Goal: Information Seeking & Learning: Learn about a topic

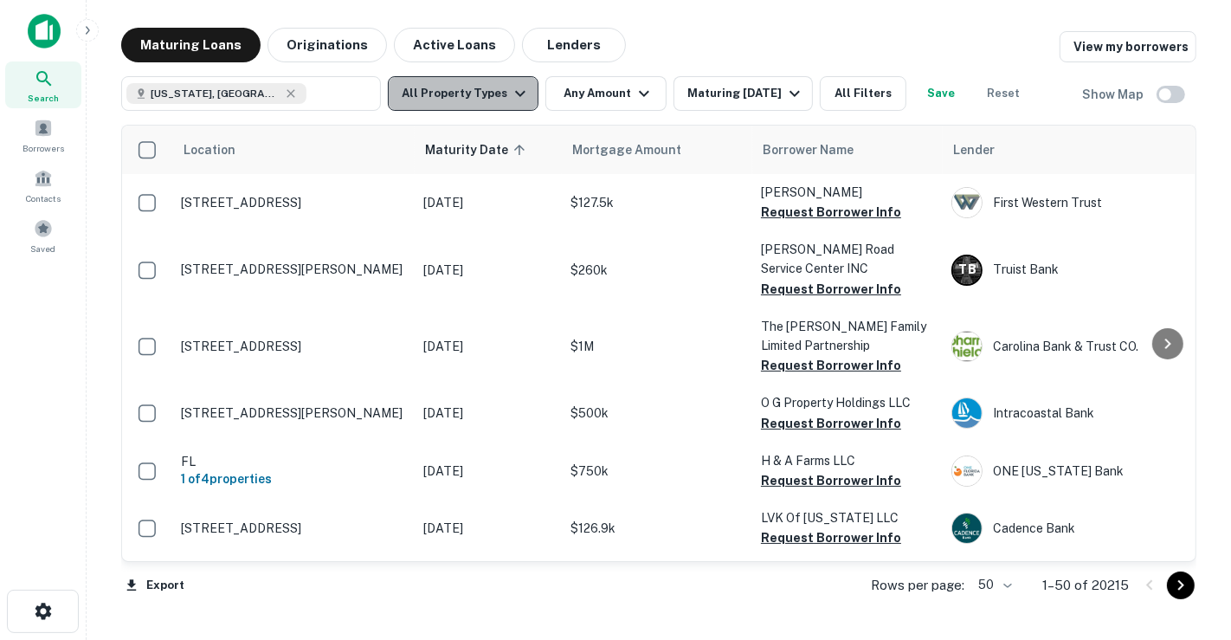
click at [510, 102] on icon "button" at bounding box center [520, 93] width 21 height 21
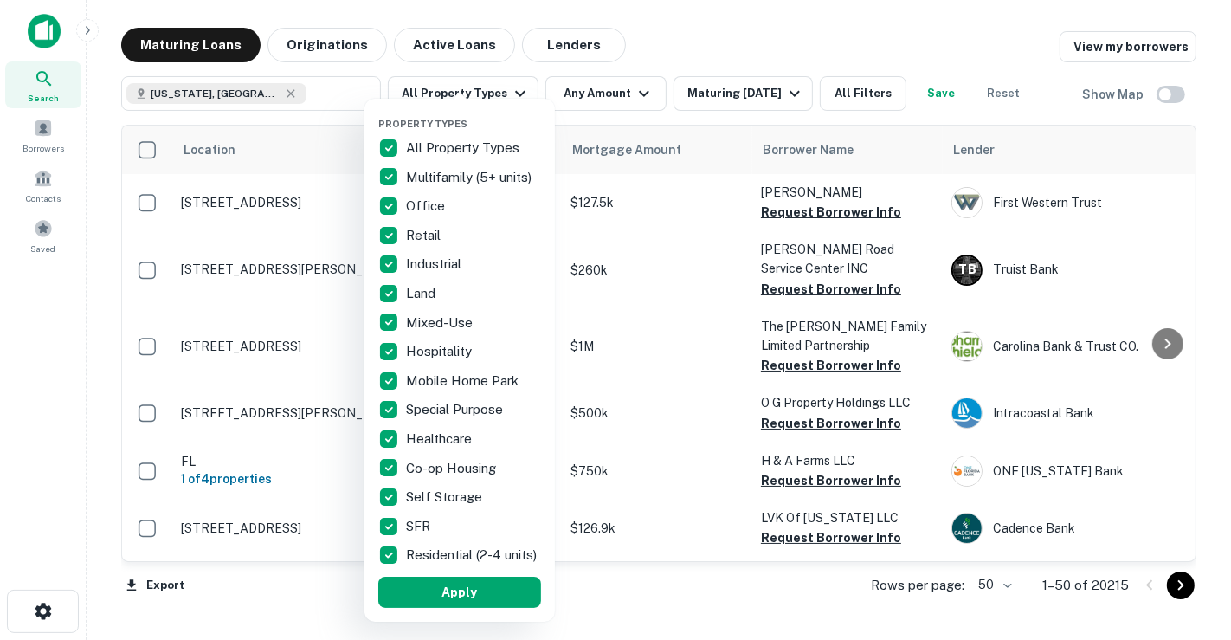
click at [434, 152] on p "All Property Types" at bounding box center [464, 148] width 117 height 21
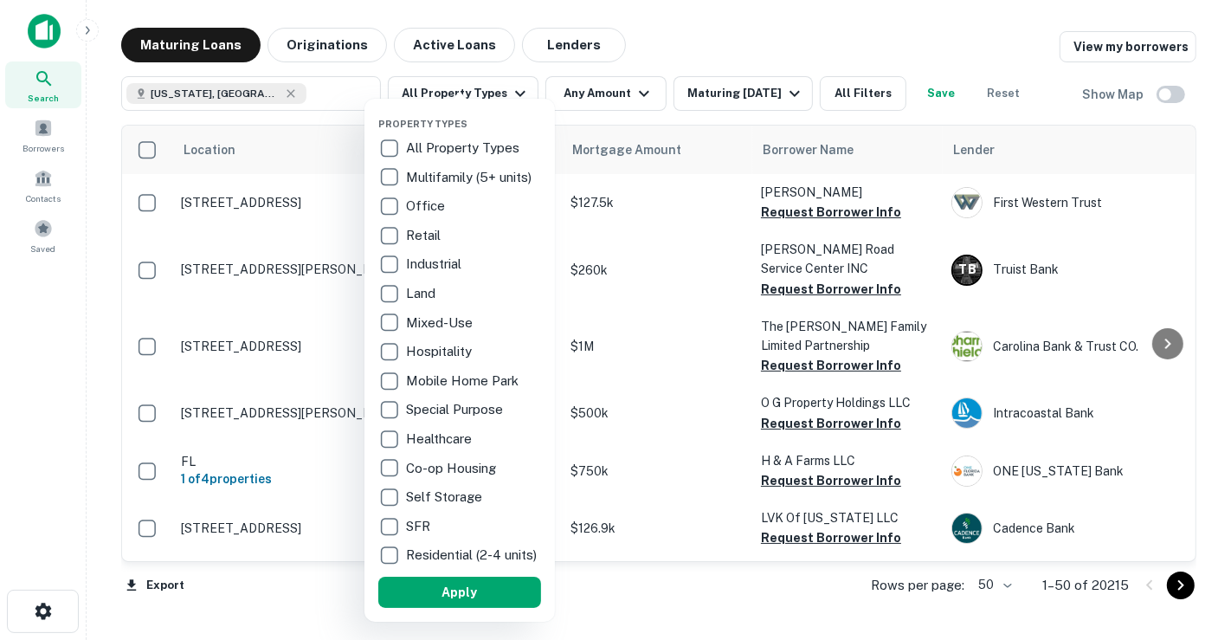
click at [416, 283] on p "Land" at bounding box center [422, 293] width 33 height 21
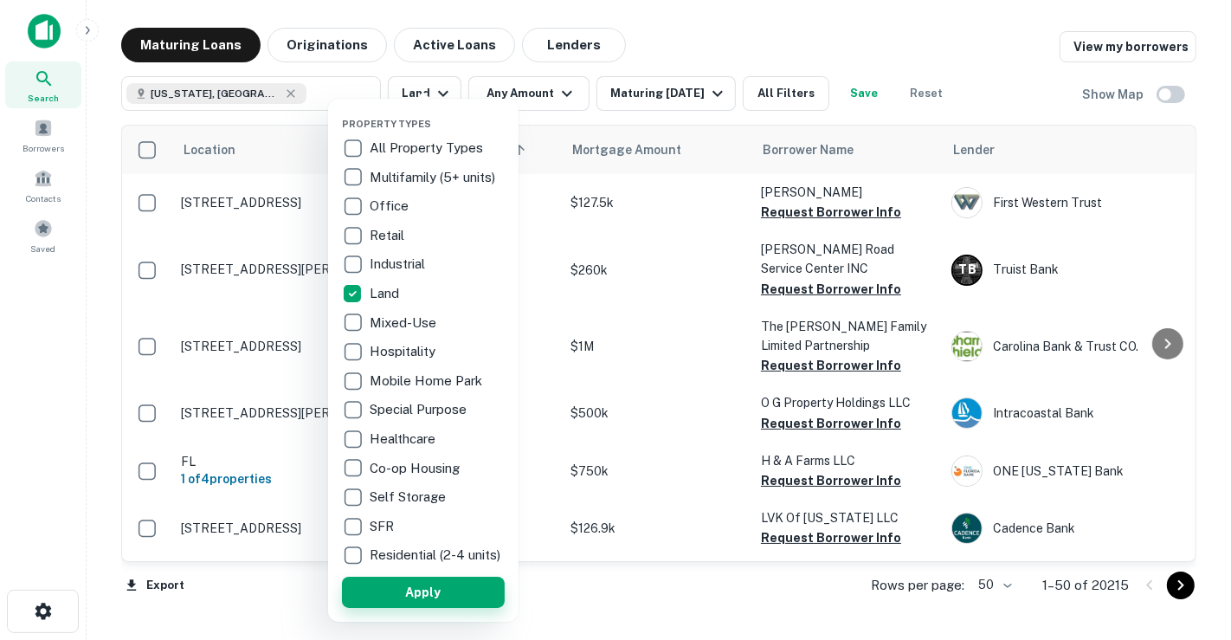
click at [471, 590] on button "Apply" at bounding box center [423, 592] width 163 height 31
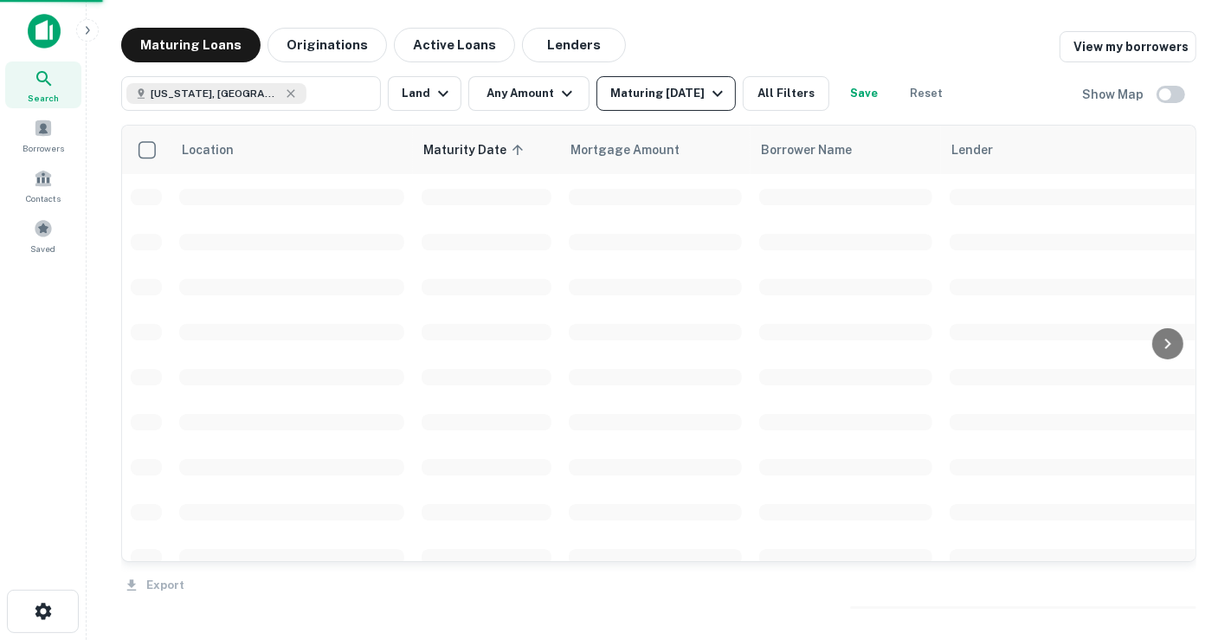
click at [712, 97] on icon "button" at bounding box center [717, 93] width 21 height 21
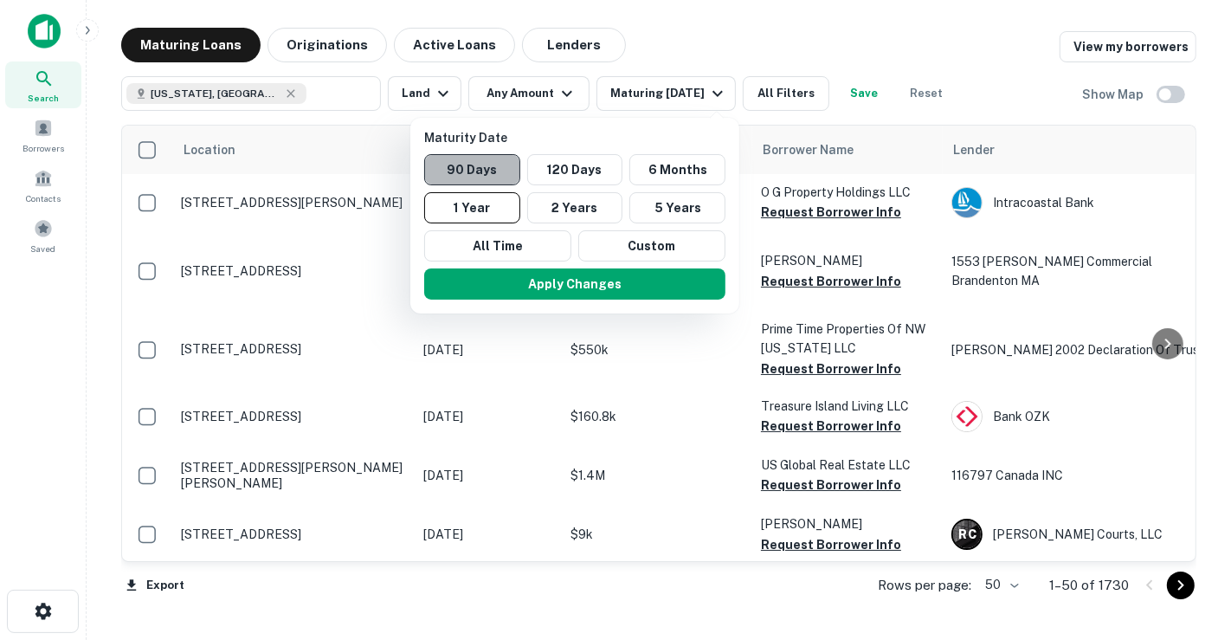
click at [507, 177] on button "90 Days" at bounding box center [472, 169] width 96 height 31
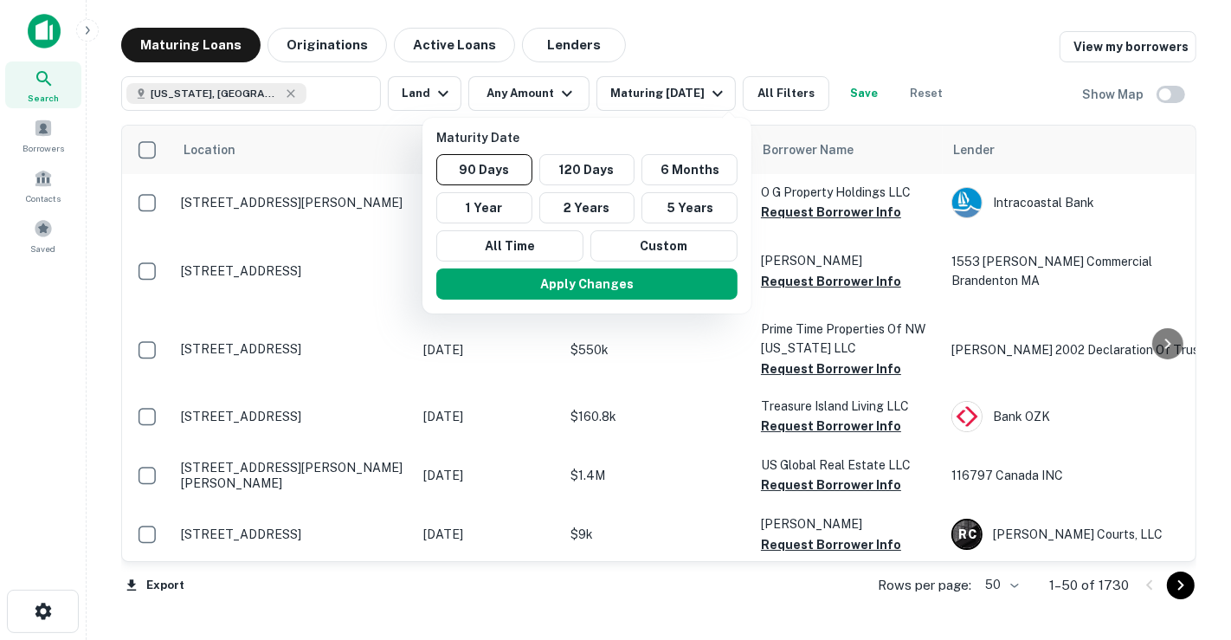
click at [524, 104] on div at bounding box center [615, 320] width 1231 height 640
click at [527, 97] on div at bounding box center [615, 320] width 1231 height 640
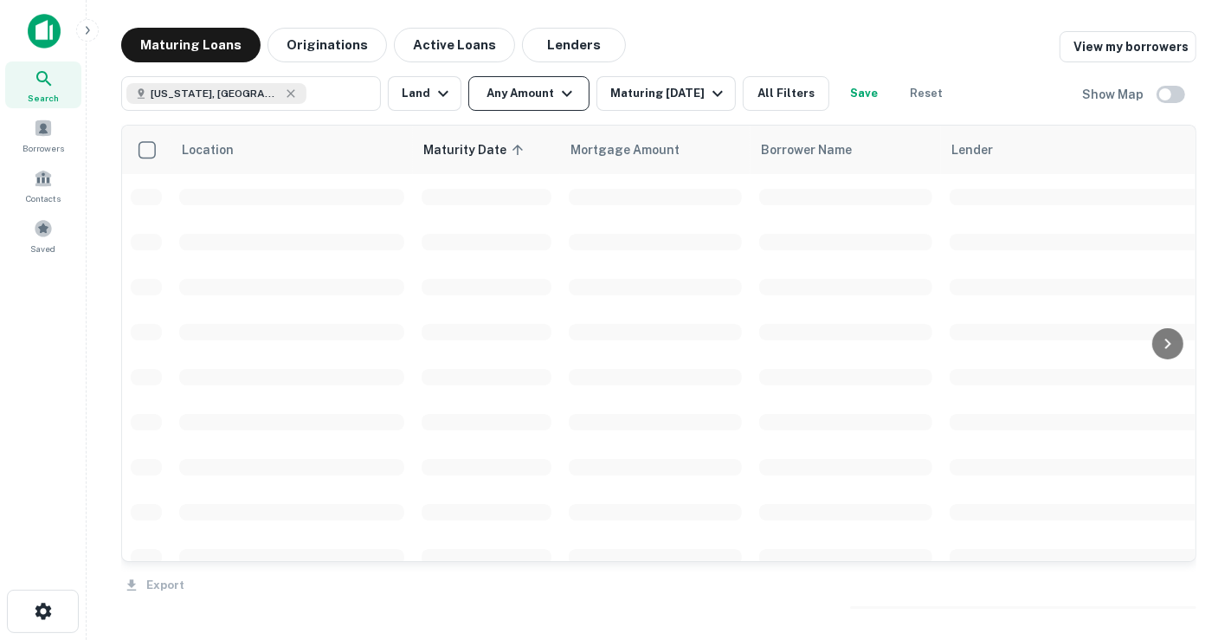
click at [545, 95] on button "Any Amount" at bounding box center [528, 93] width 121 height 35
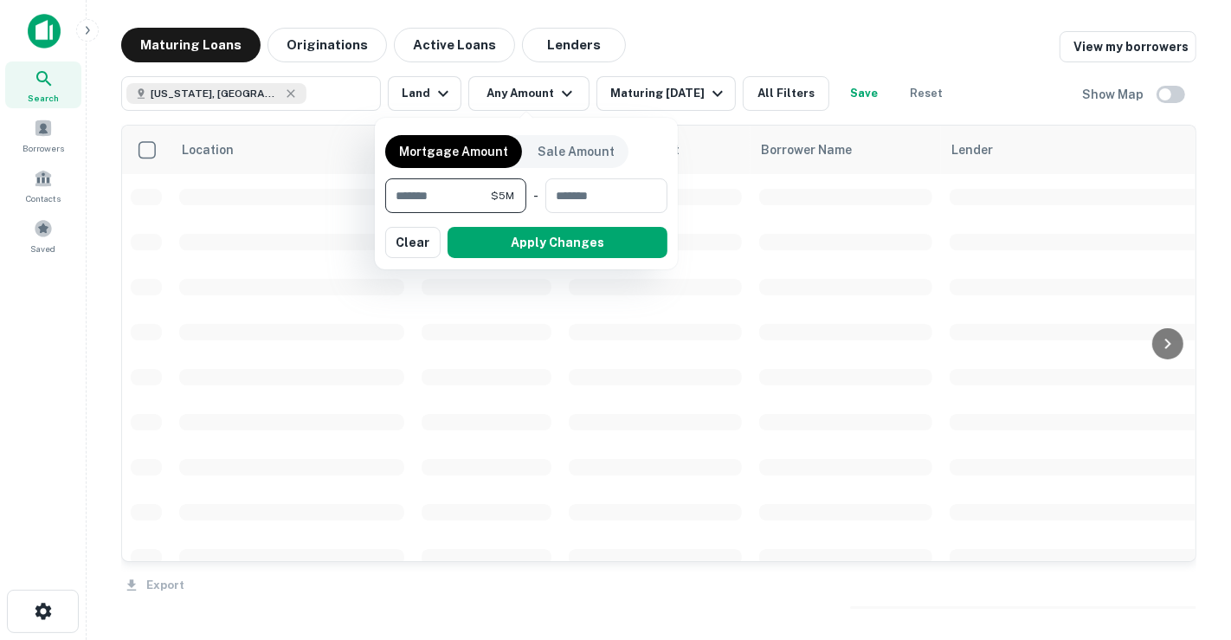
type input "*******"
click at [527, 241] on button "Apply Changes" at bounding box center [558, 242] width 220 height 31
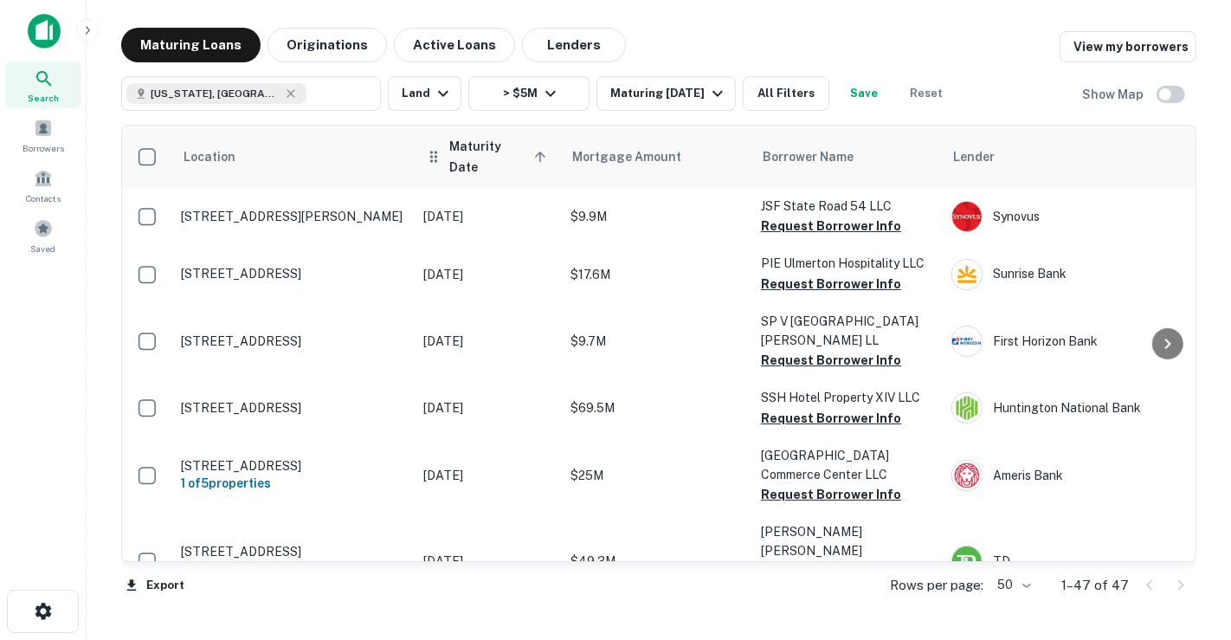
click at [516, 149] on span "Maturity Date sorted ascending" at bounding box center [500, 157] width 102 height 42
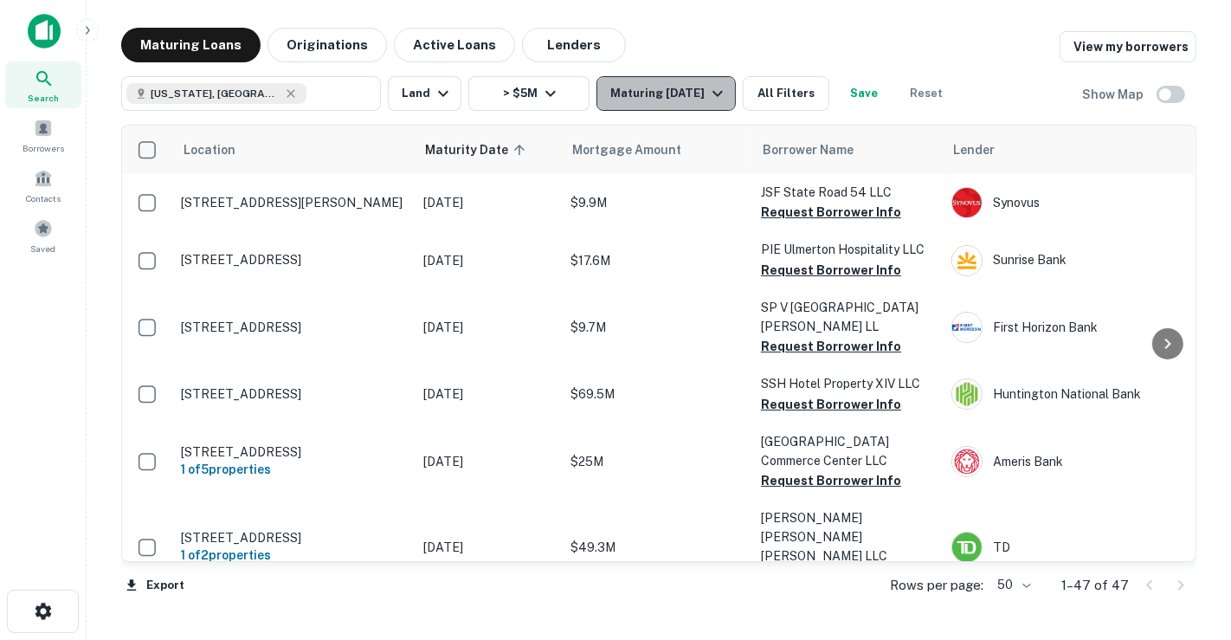
click at [651, 102] on div "Maturing [DATE]" at bounding box center [669, 93] width 118 height 21
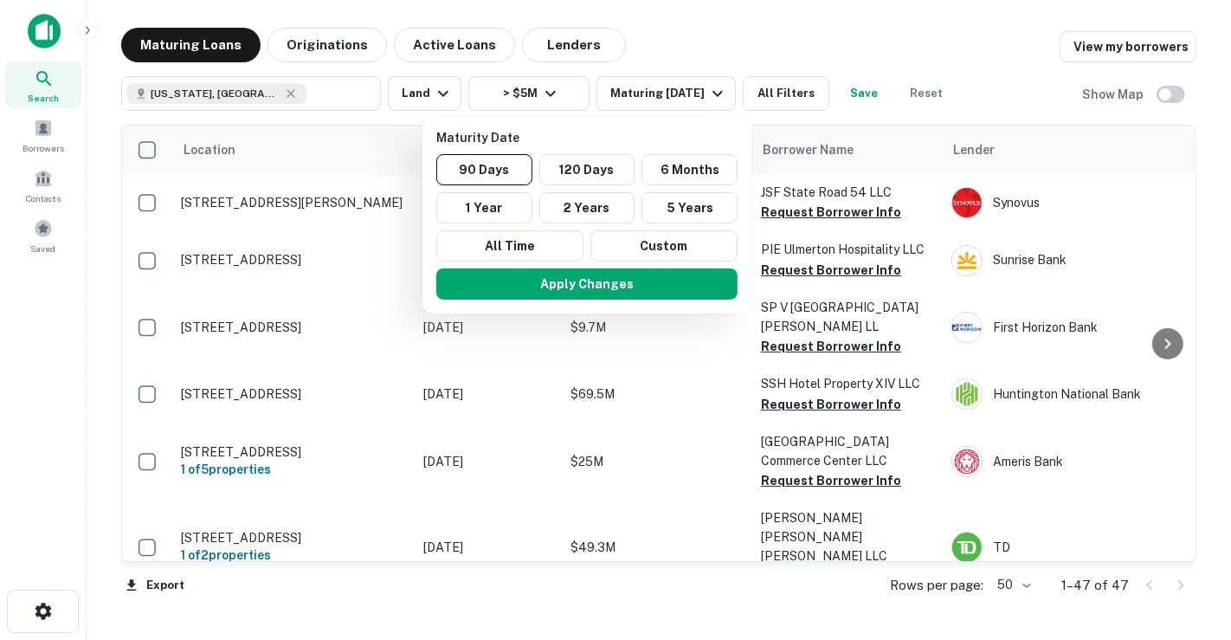
click at [680, 236] on button "Custom" at bounding box center [664, 245] width 147 height 31
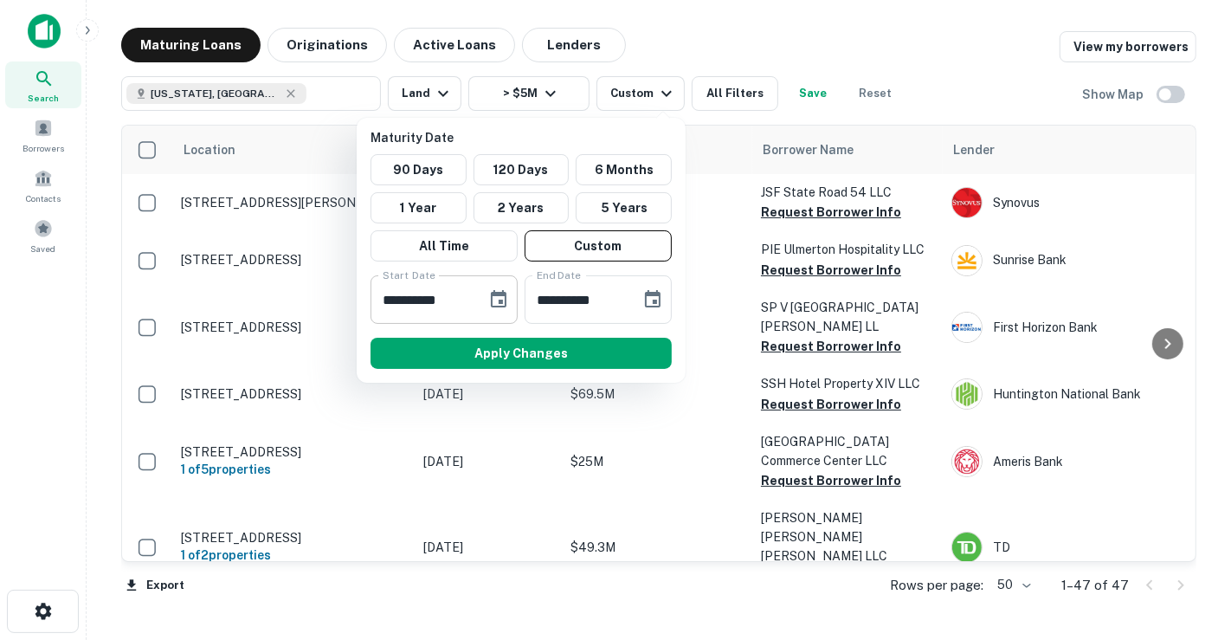
click at [500, 300] on icon "Choose date, selected date is Mar 6, 2025" at bounding box center [499, 298] width 16 height 17
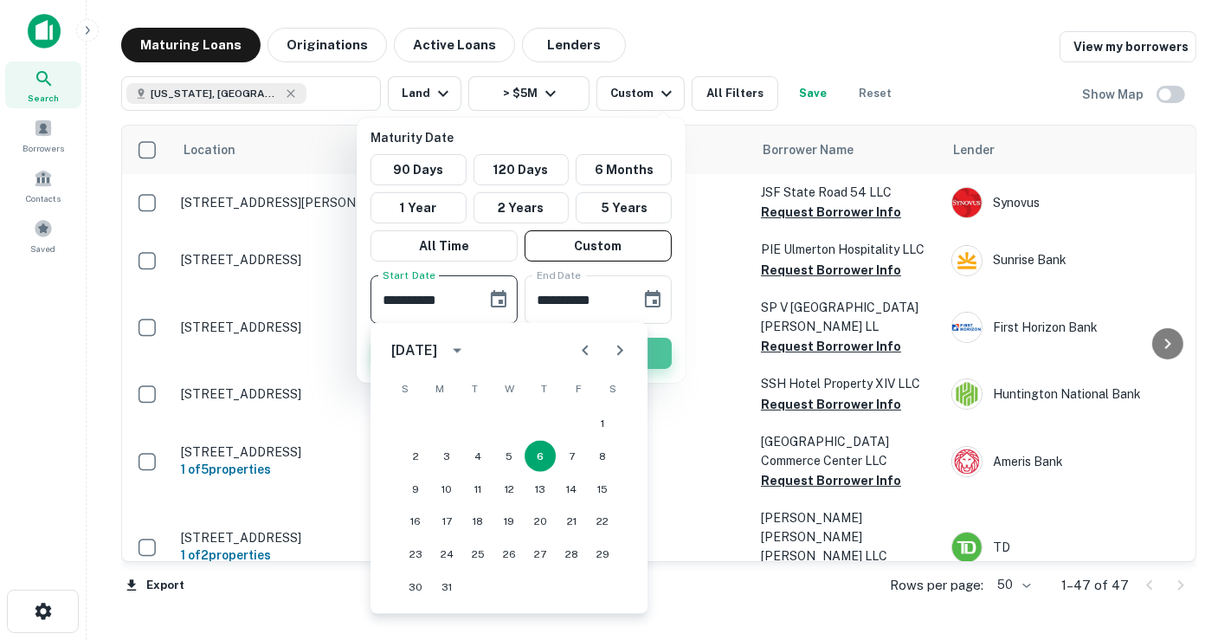
click at [665, 350] on button "Apply Changes" at bounding box center [521, 353] width 301 height 31
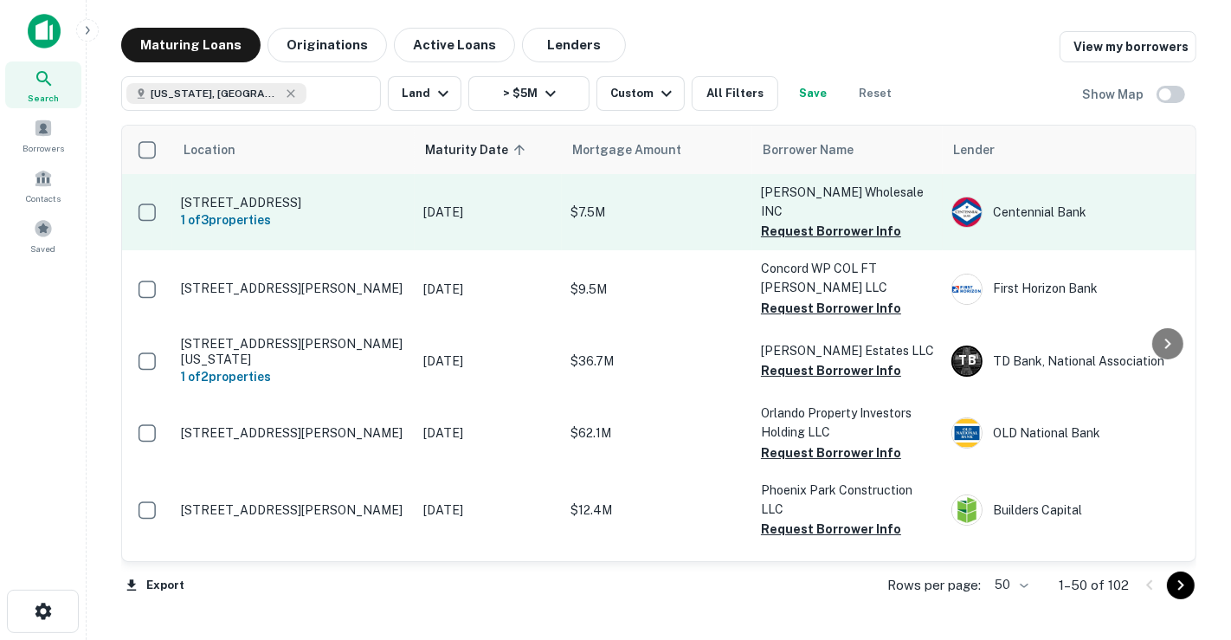
click at [365, 195] on p "[STREET_ADDRESS]" at bounding box center [293, 203] width 225 height 16
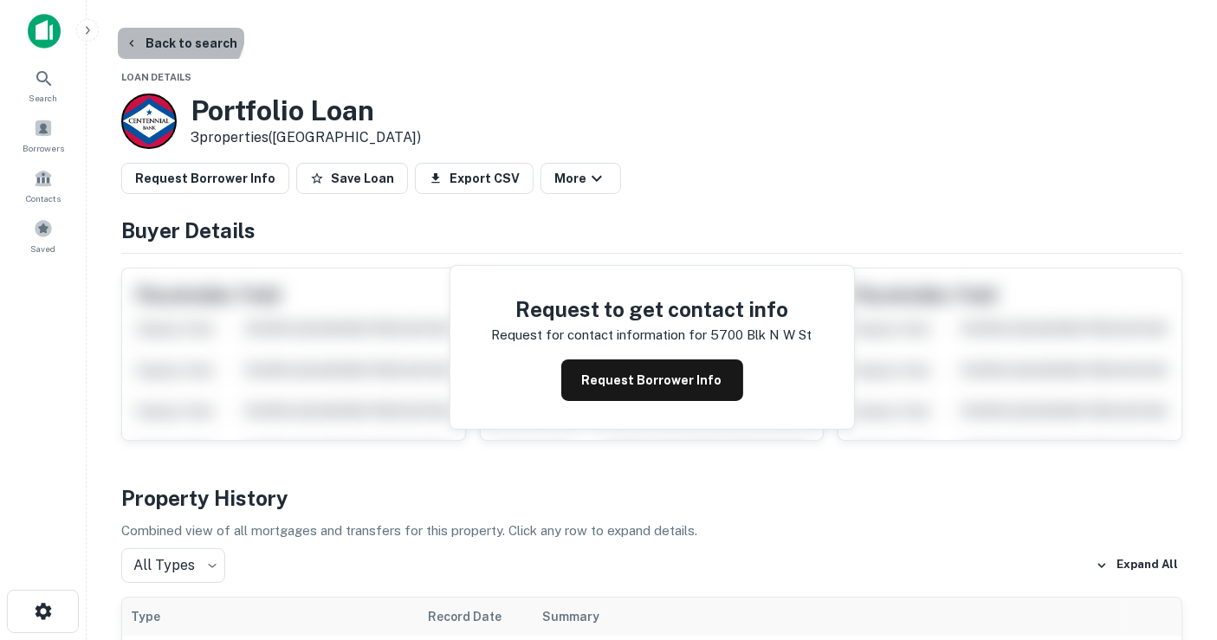
click at [175, 28] on button "Back to search" at bounding box center [181, 43] width 126 height 31
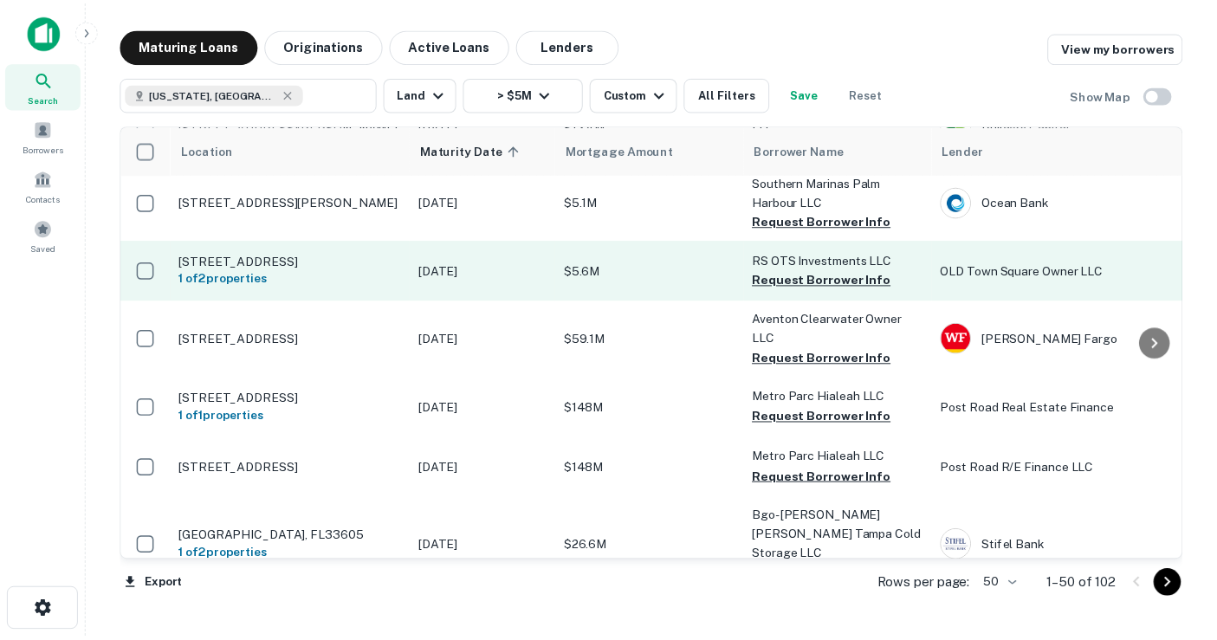
scroll to position [481, 0]
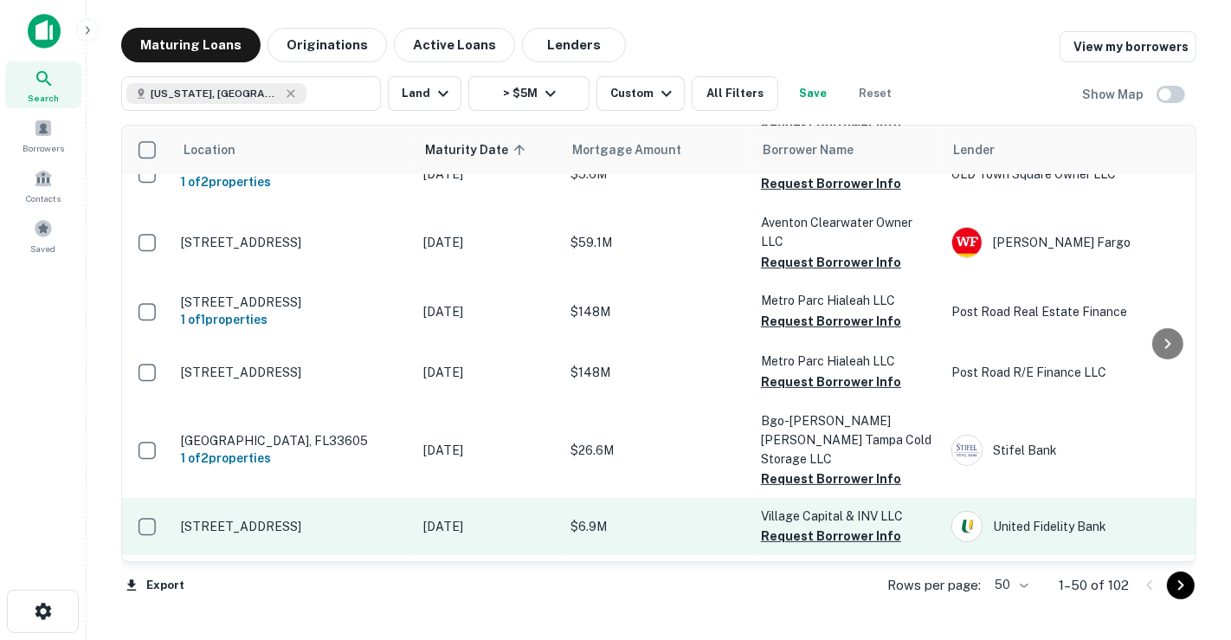
click at [696, 517] on p "$6.9M" at bounding box center [657, 526] width 173 height 19
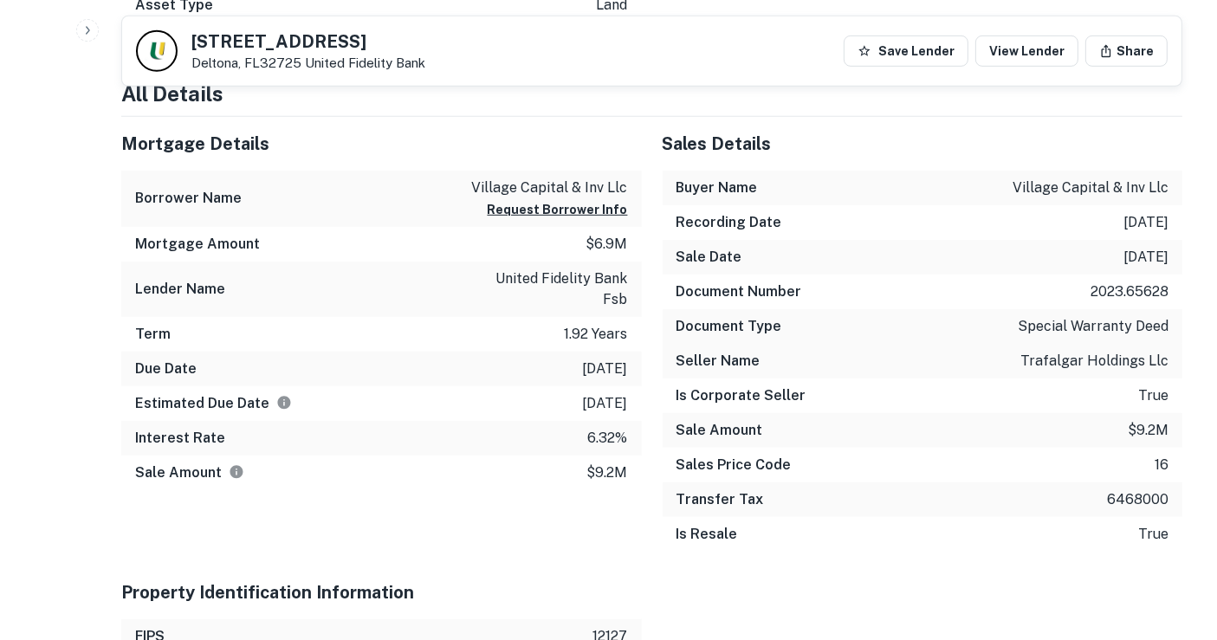
scroll to position [769, 0]
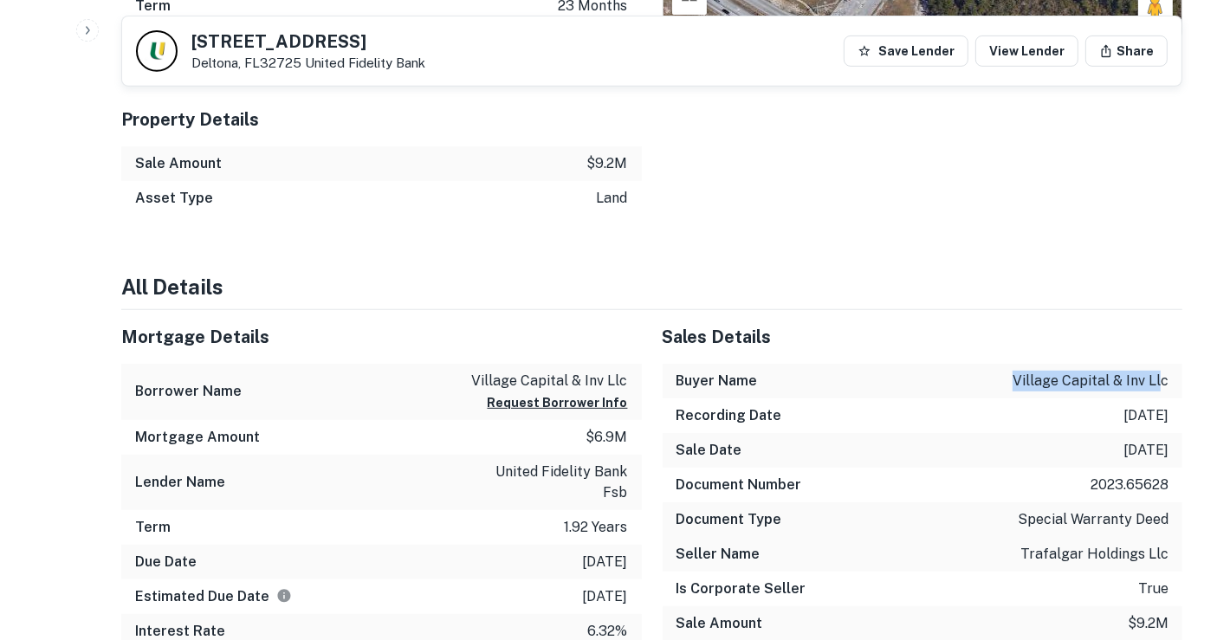
drag, startPoint x: 1017, startPoint y: 371, endPoint x: 1164, endPoint y: 386, distance: 148.0
click at [1164, 386] on p "village capital & inv llc" at bounding box center [1090, 381] width 156 height 21
drag, startPoint x: 1170, startPoint y: 383, endPoint x: 991, endPoint y: 382, distance: 178.4
click at [991, 382] on div "Buyer Name village capital & inv llc" at bounding box center [922, 381] width 520 height 35
copy p "village capital & inv llc"
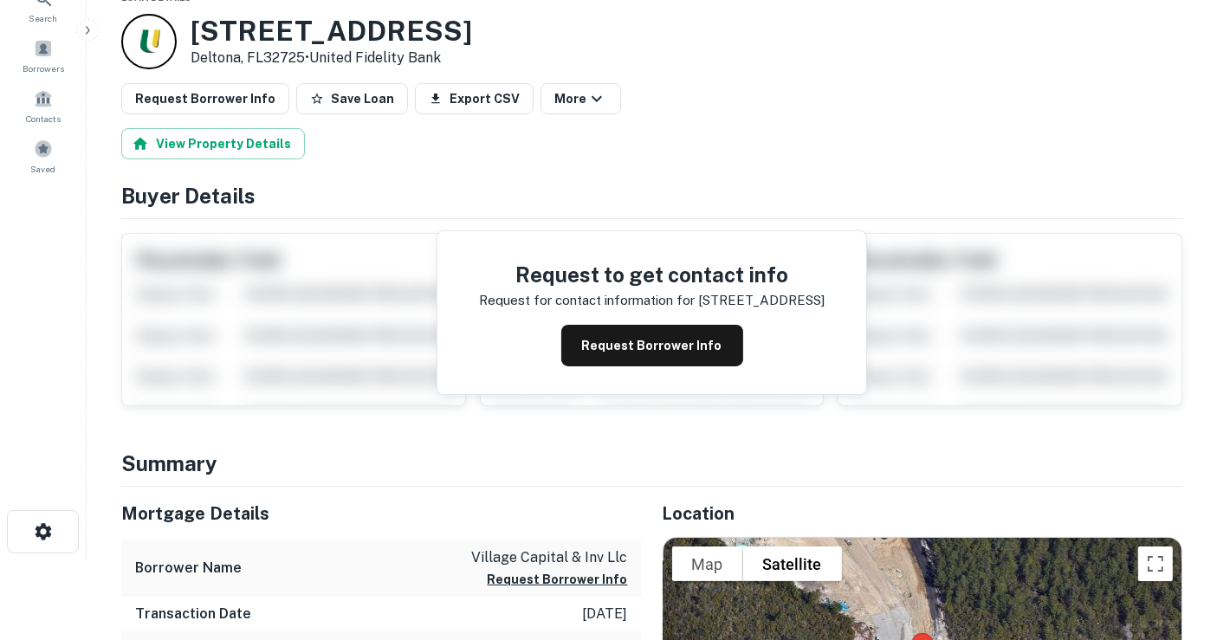
scroll to position [0, 0]
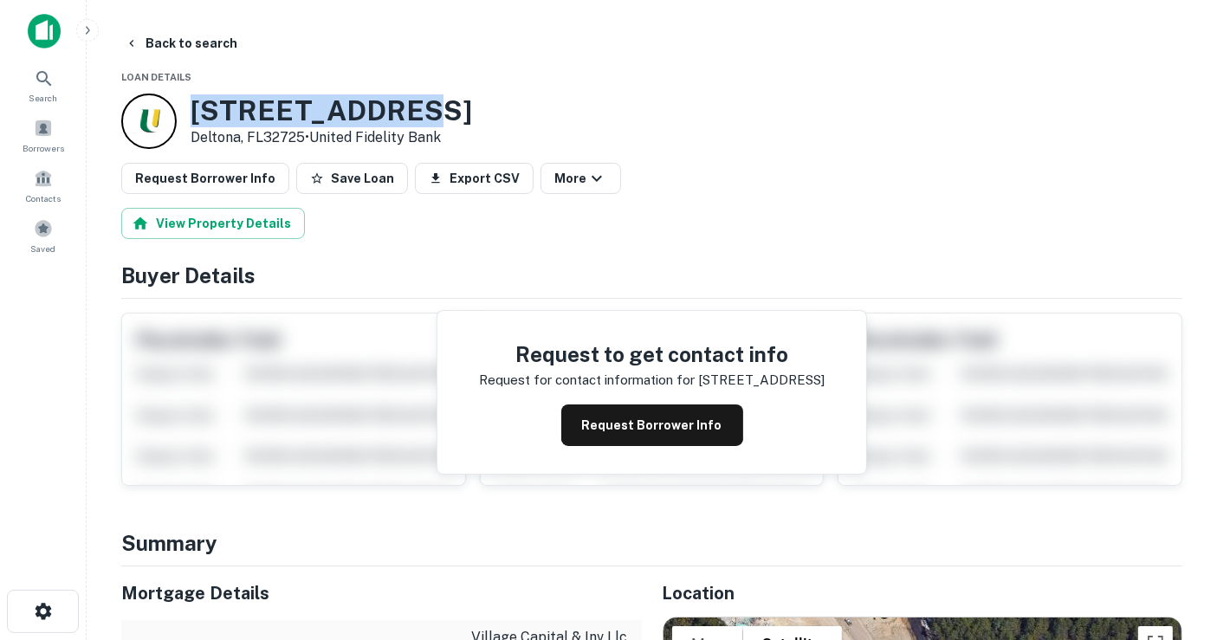
drag, startPoint x: 188, startPoint y: 108, endPoint x: 385, endPoint y: 102, distance: 197.5
click at [385, 102] on div "[STREET_ADDRESS] • United Fidelity Bank" at bounding box center [296, 121] width 351 height 55
copy h3 "2952 E [GEOGRAPHIC_DATA]"
click at [720, 208] on div "View Property Details" at bounding box center [651, 223] width 1061 height 31
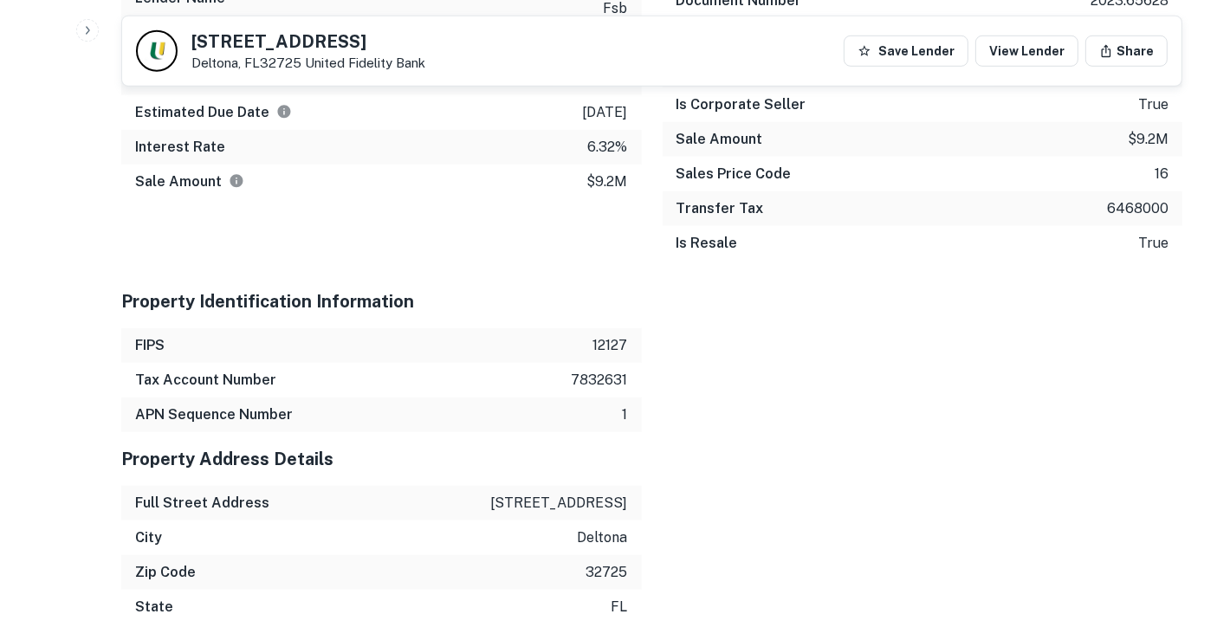
scroll to position [1268, 0]
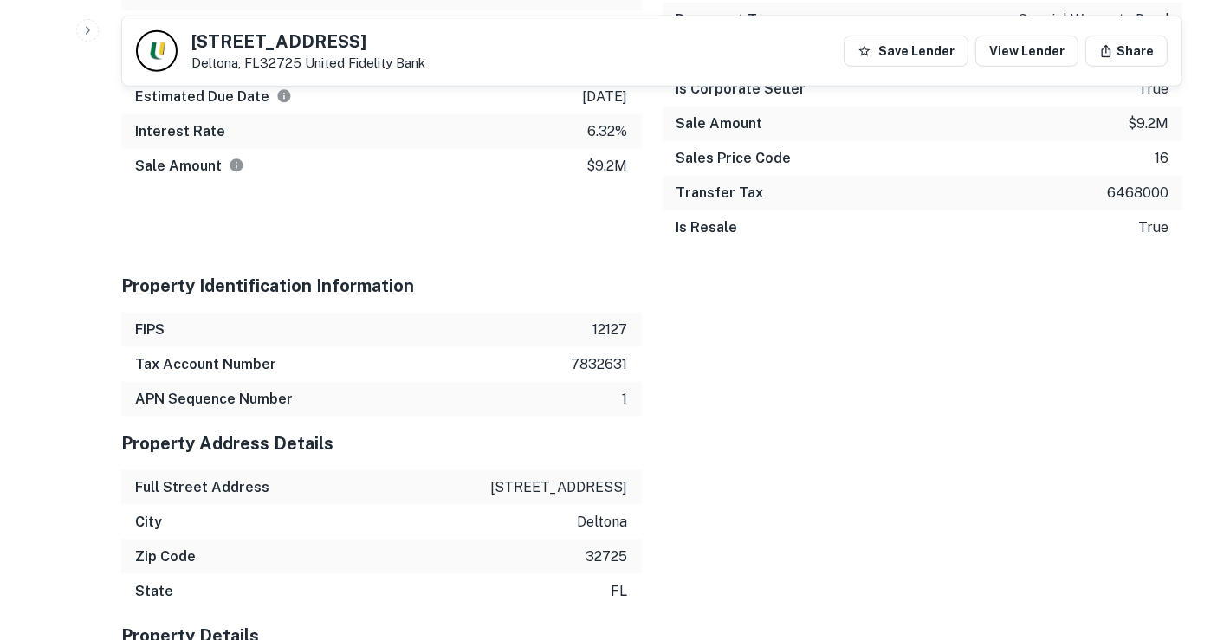
click at [613, 359] on p "7832631" at bounding box center [599, 364] width 56 height 21
copy p "7832631"
click at [504, 443] on h5 "Property Address Details" at bounding box center [381, 443] width 520 height 26
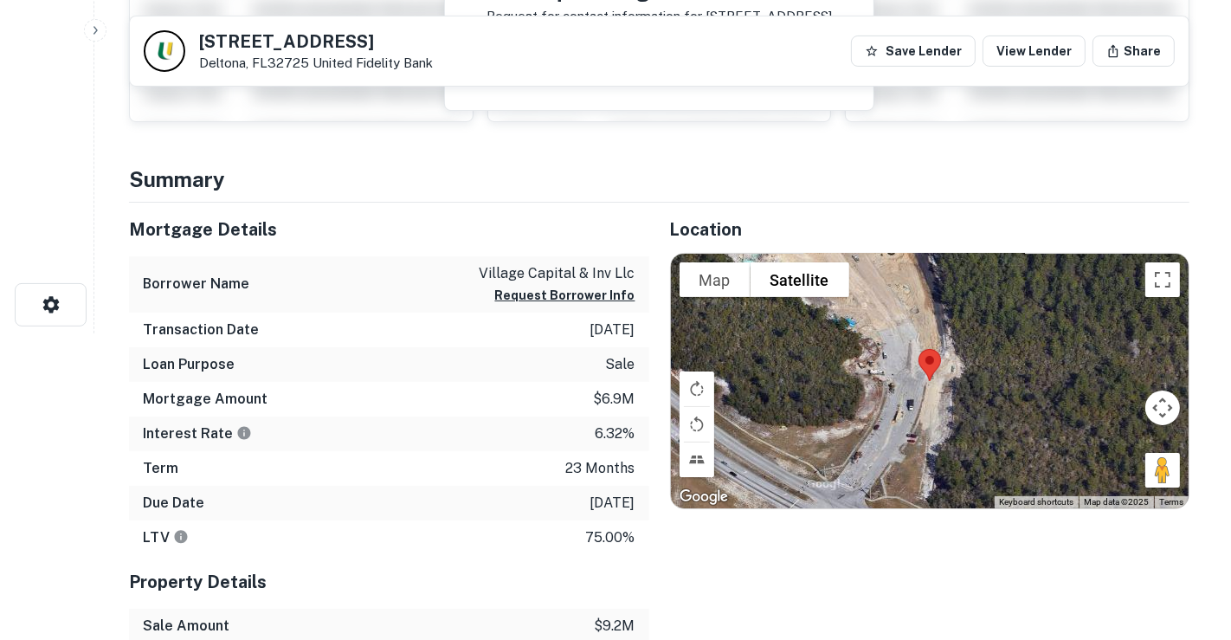
scroll to position [0, 0]
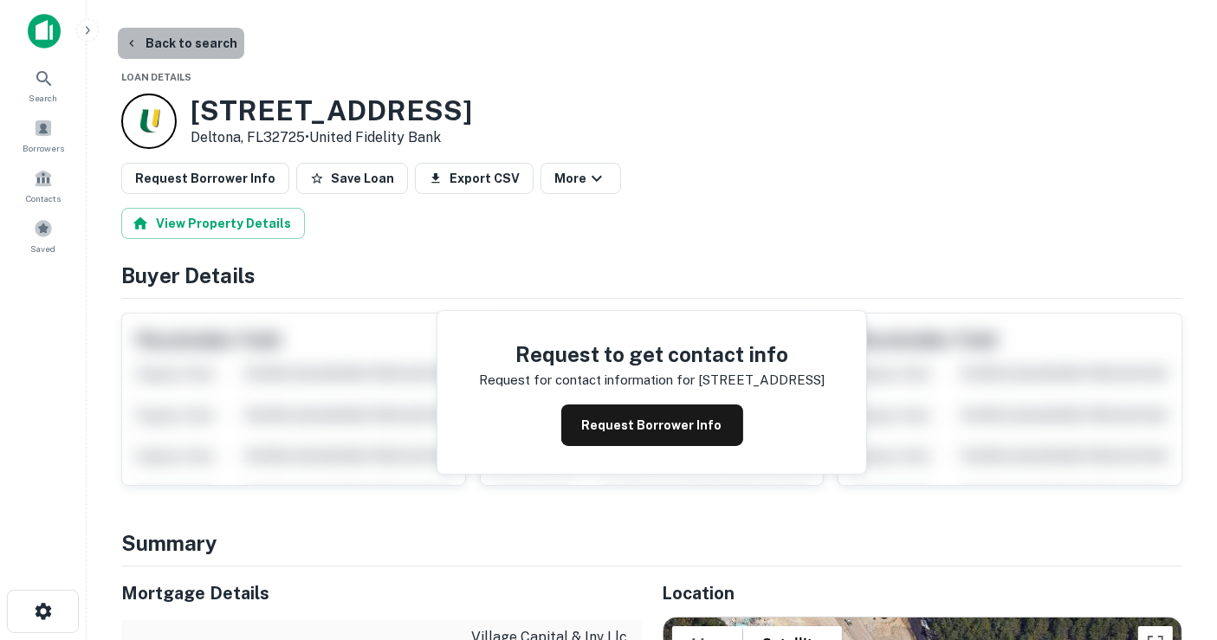
drag, startPoint x: 203, startPoint y: 34, endPoint x: 332, endPoint y: 85, distance: 139.6
click at [203, 33] on button "Back to search" at bounding box center [181, 43] width 126 height 31
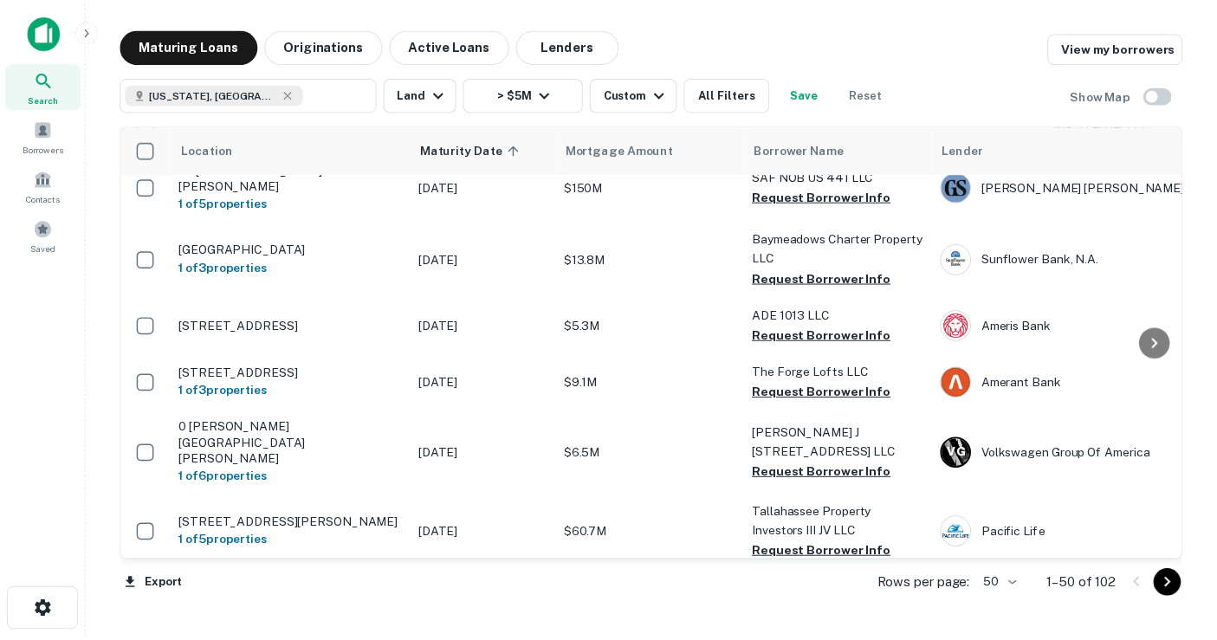
scroll to position [2115, 0]
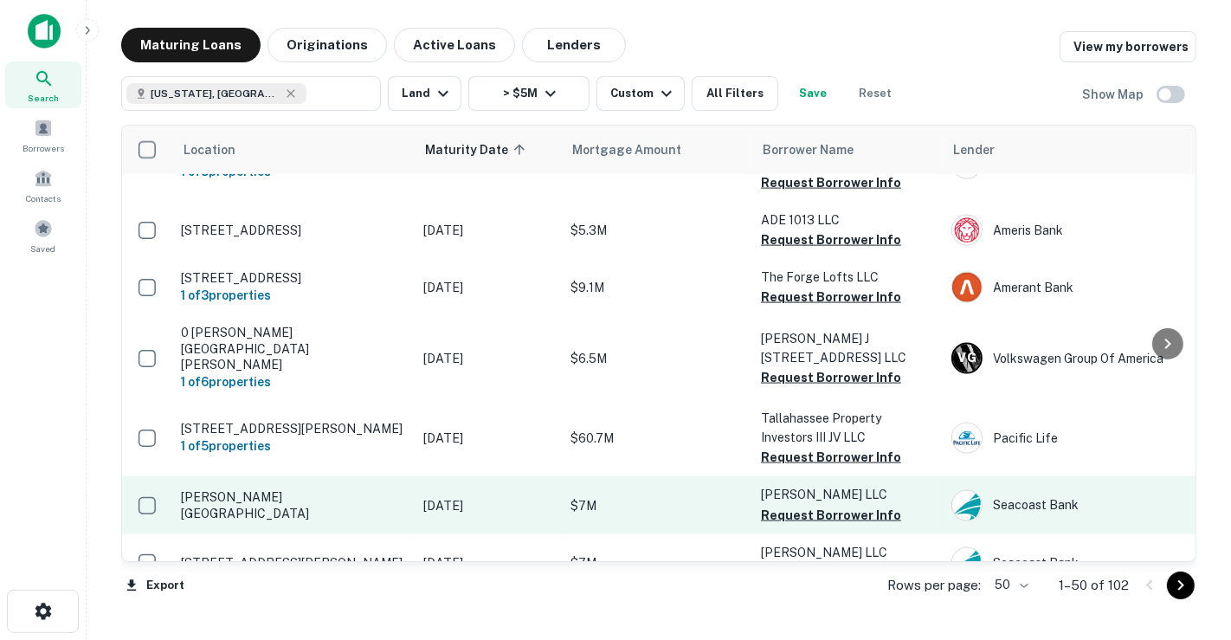
click at [662, 496] on p "$7M" at bounding box center [657, 505] width 173 height 19
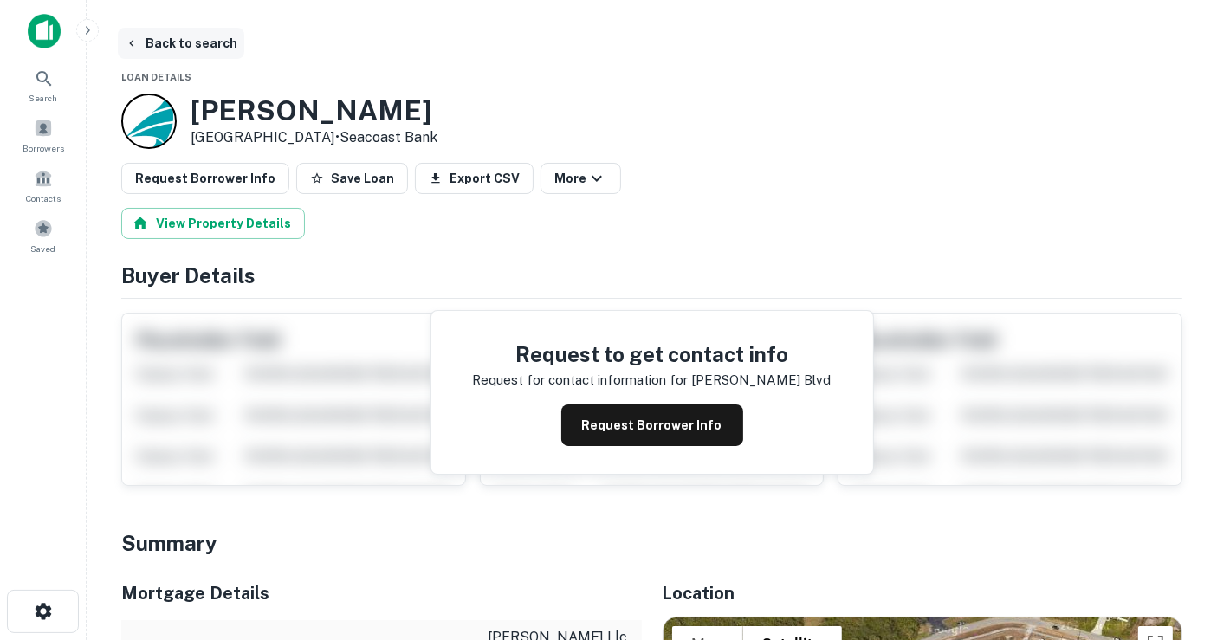
click at [163, 35] on button "Back to search" at bounding box center [181, 43] width 126 height 31
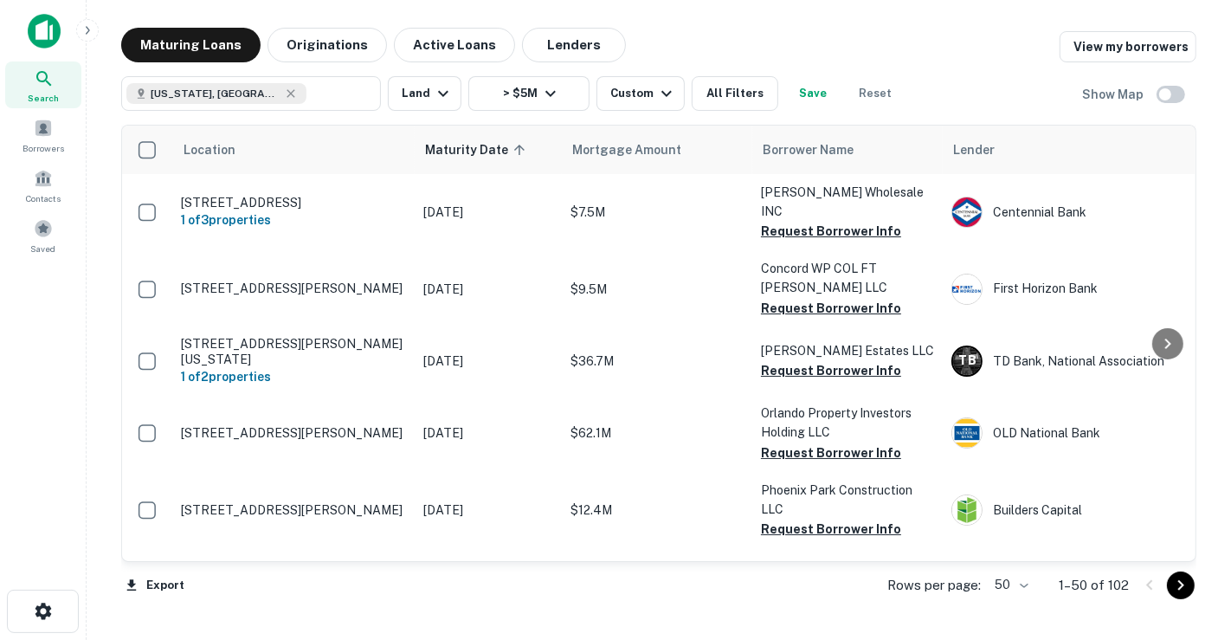
scroll to position [2114, 0]
